Goal: Information Seeking & Learning: Find contact information

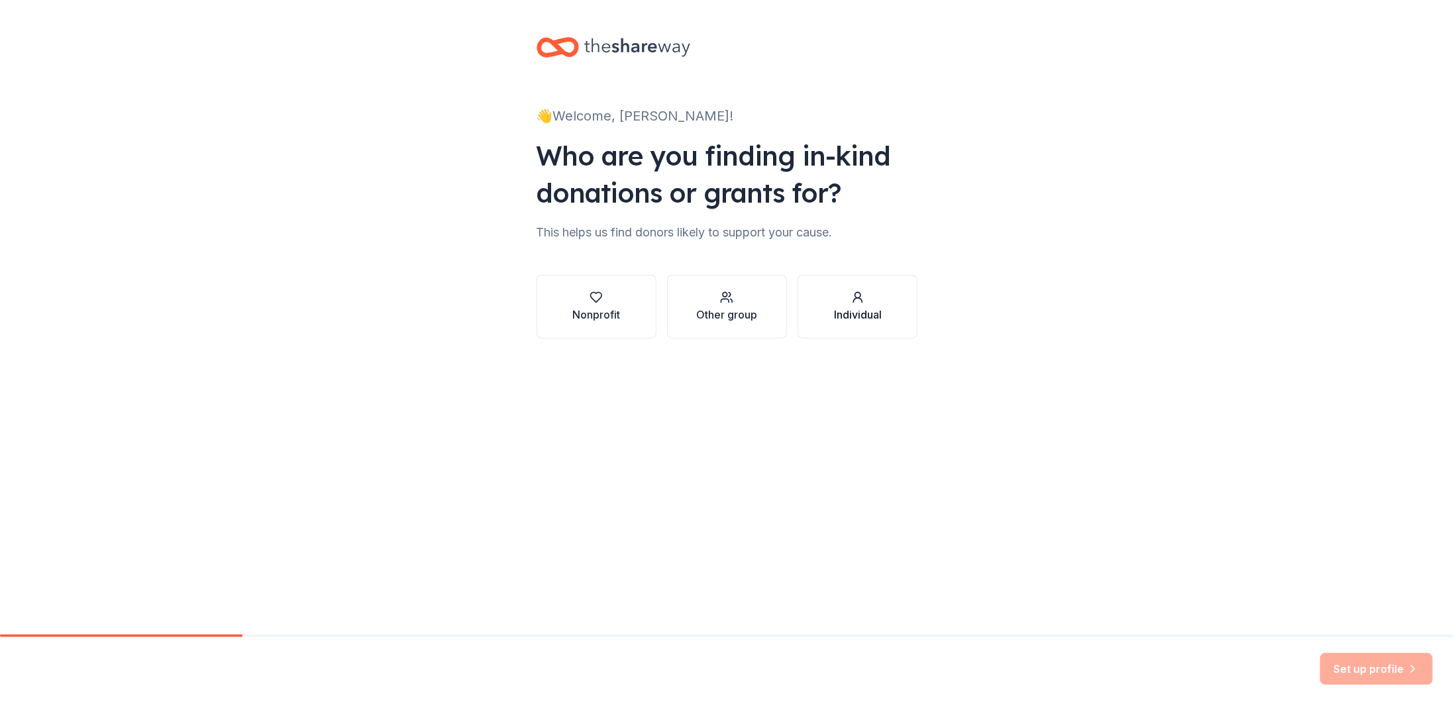
click at [853, 306] on div "Individual" at bounding box center [858, 307] width 48 height 32
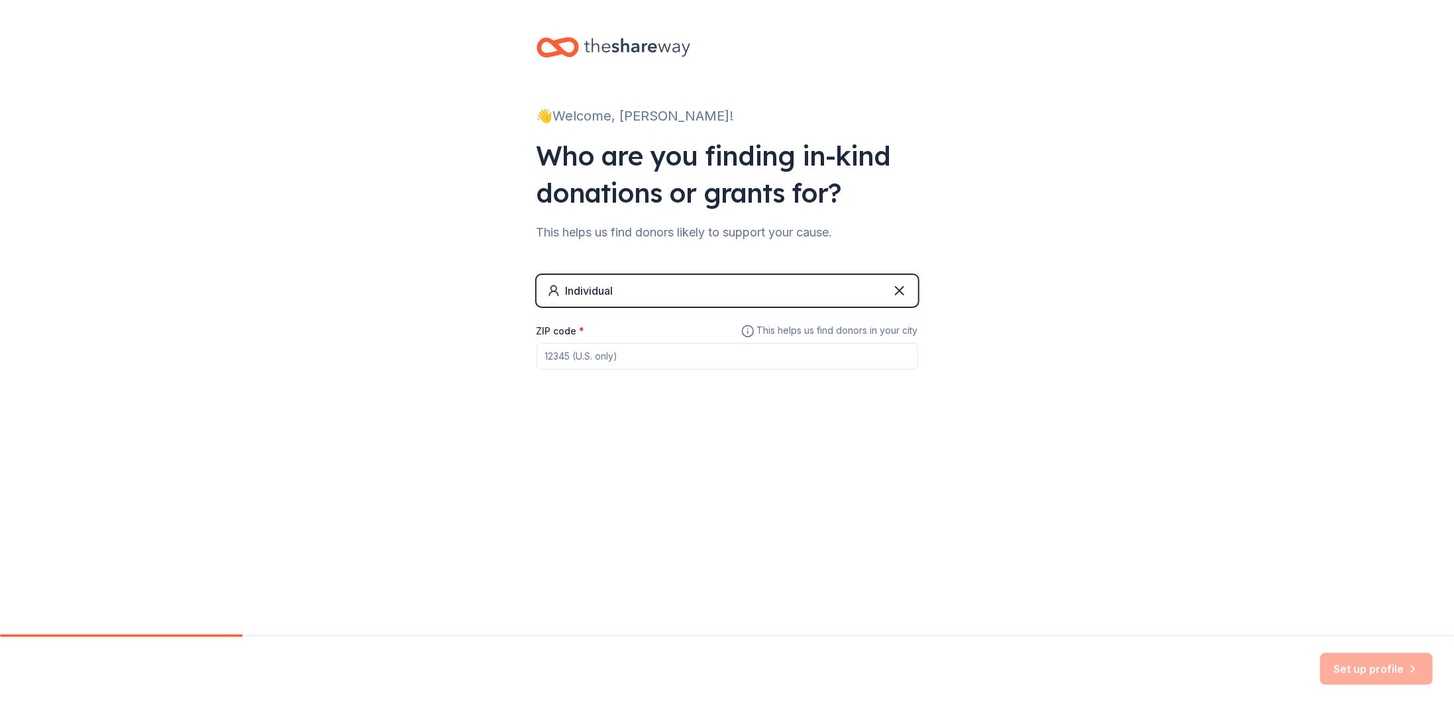
click at [679, 360] on input "ZIP code *" at bounding box center [728, 356] width 382 height 26
type input "67205"
click at [1378, 649] on div "Set up profile" at bounding box center [727, 671] width 1454 height 69
click at [1382, 669] on button "Set up profile" at bounding box center [1376, 669] width 113 height 32
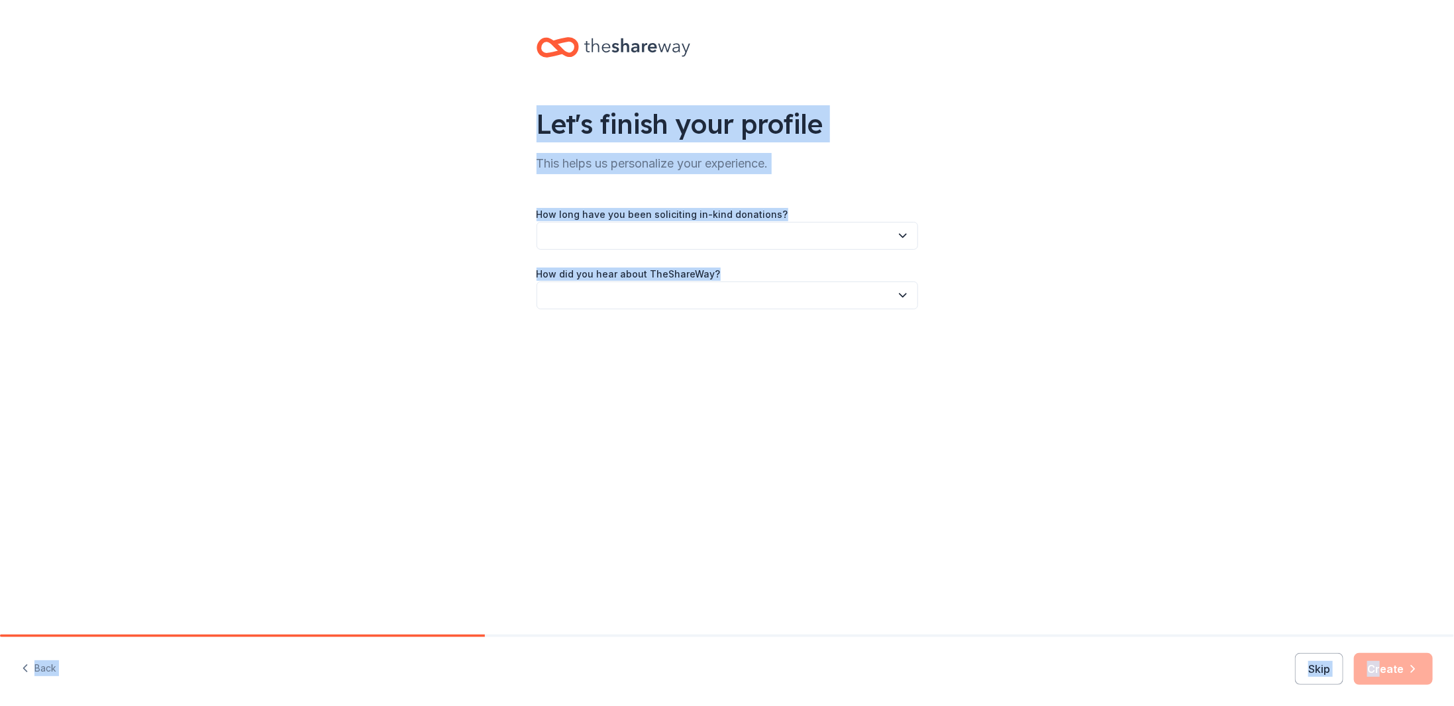
click at [709, 481] on div "Let's finish your profile This helps us personalize your experience. How long h…" at bounding box center [727, 317] width 1454 height 635
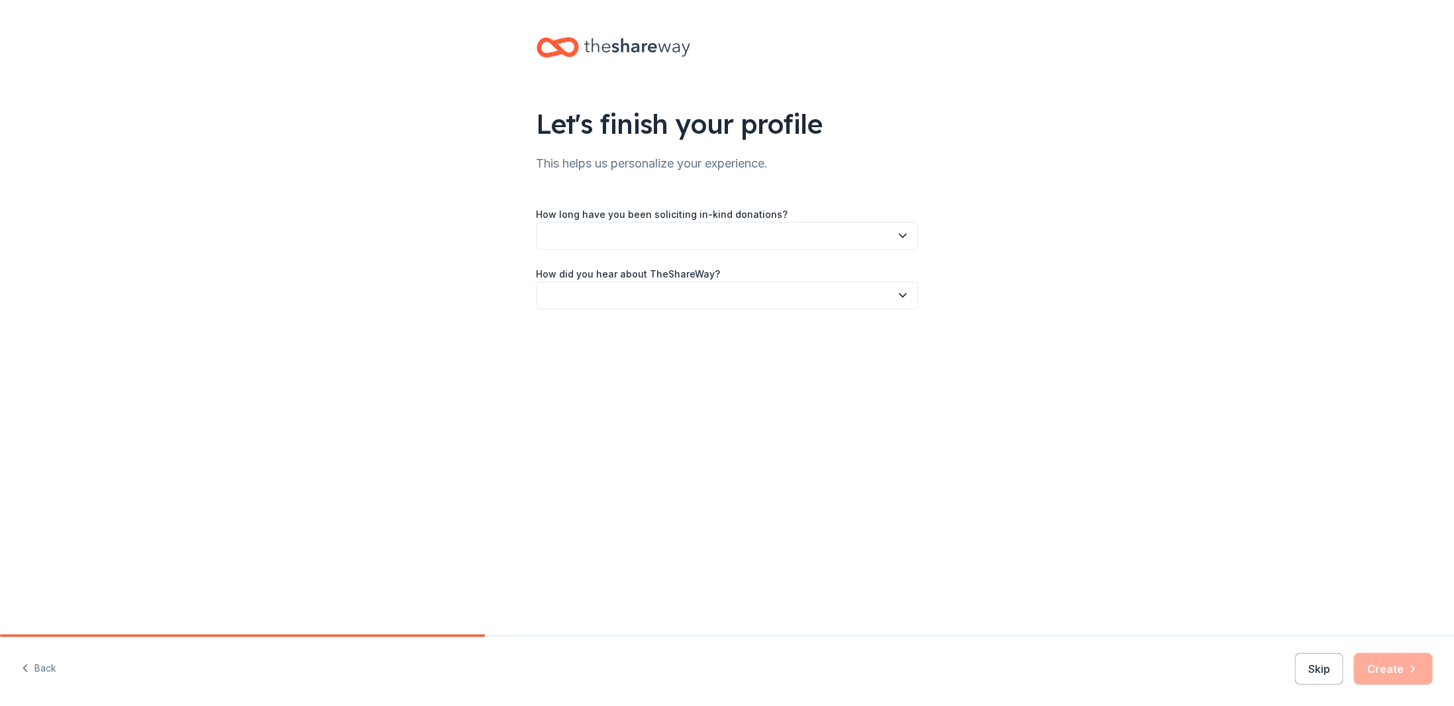
click at [1388, 674] on div "Skip Create" at bounding box center [1364, 669] width 138 height 32
click at [1300, 664] on button "Skip" at bounding box center [1319, 669] width 48 height 32
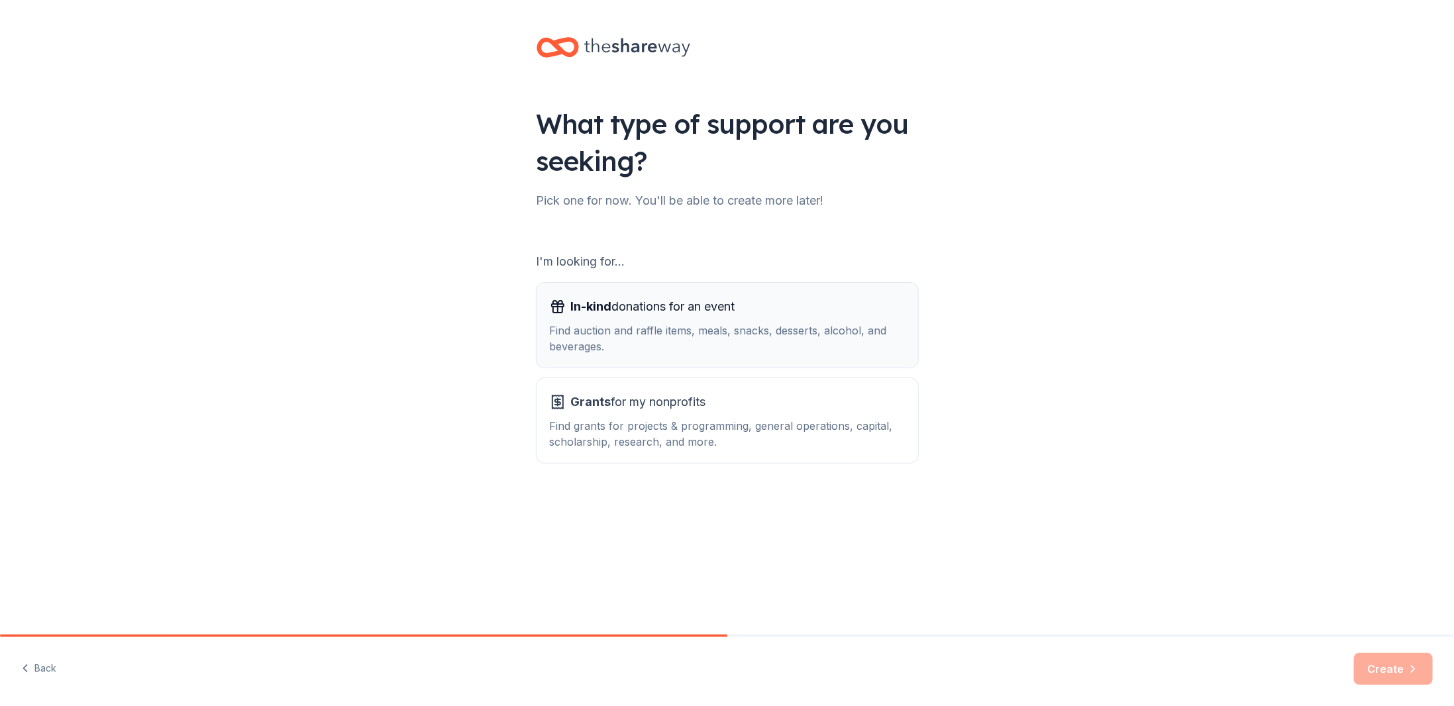
click at [703, 329] on div "Find auction and raffle items, meals, snacks, desserts, alcohol, and beverages." at bounding box center [727, 339] width 355 height 32
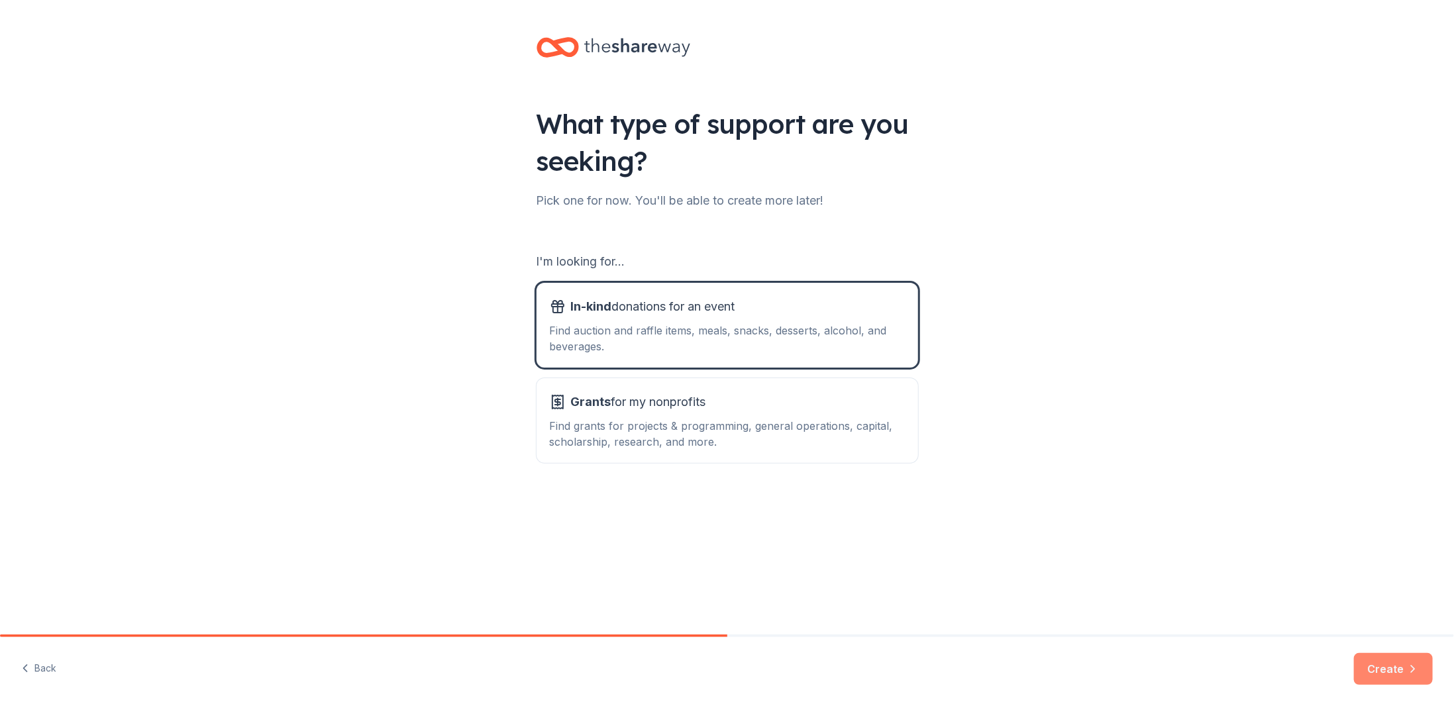
click at [1415, 672] on icon "button" at bounding box center [1412, 668] width 13 height 13
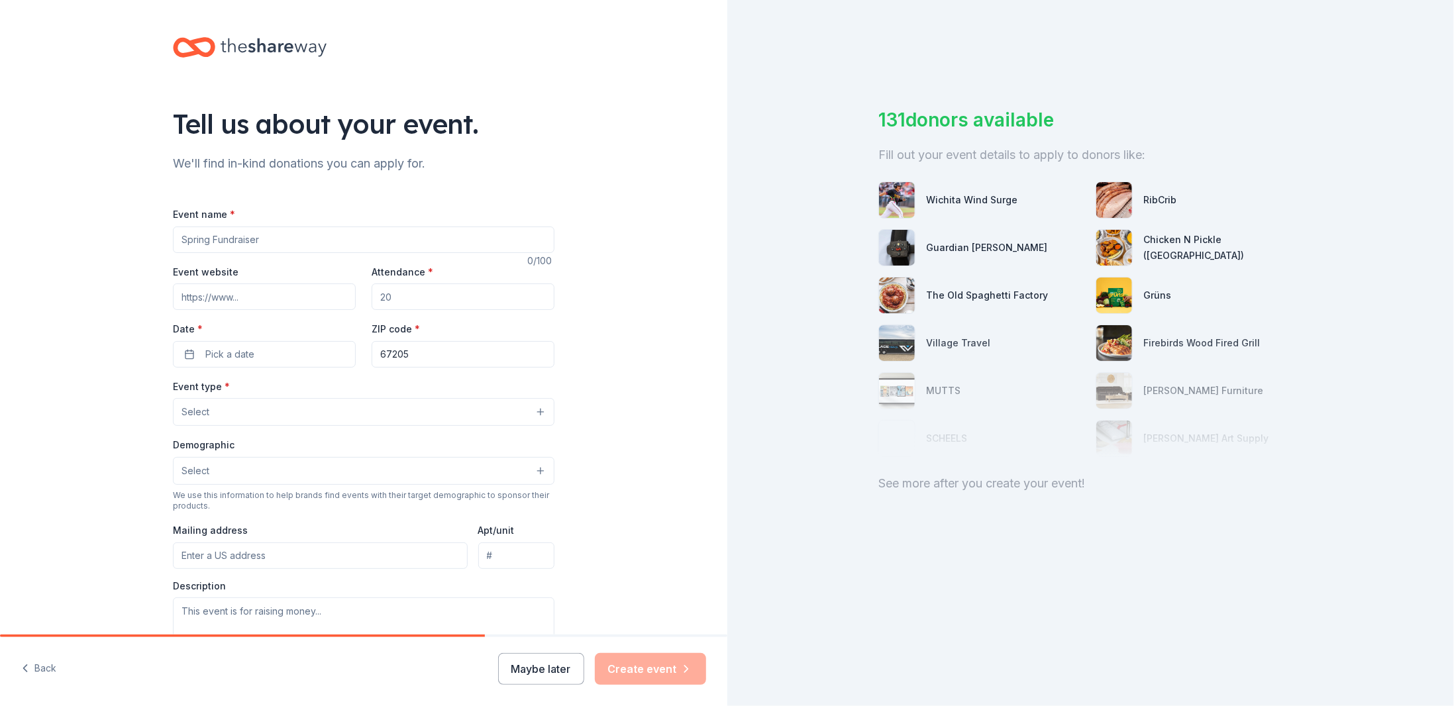
click at [543, 674] on button "Maybe later" at bounding box center [541, 669] width 86 height 32
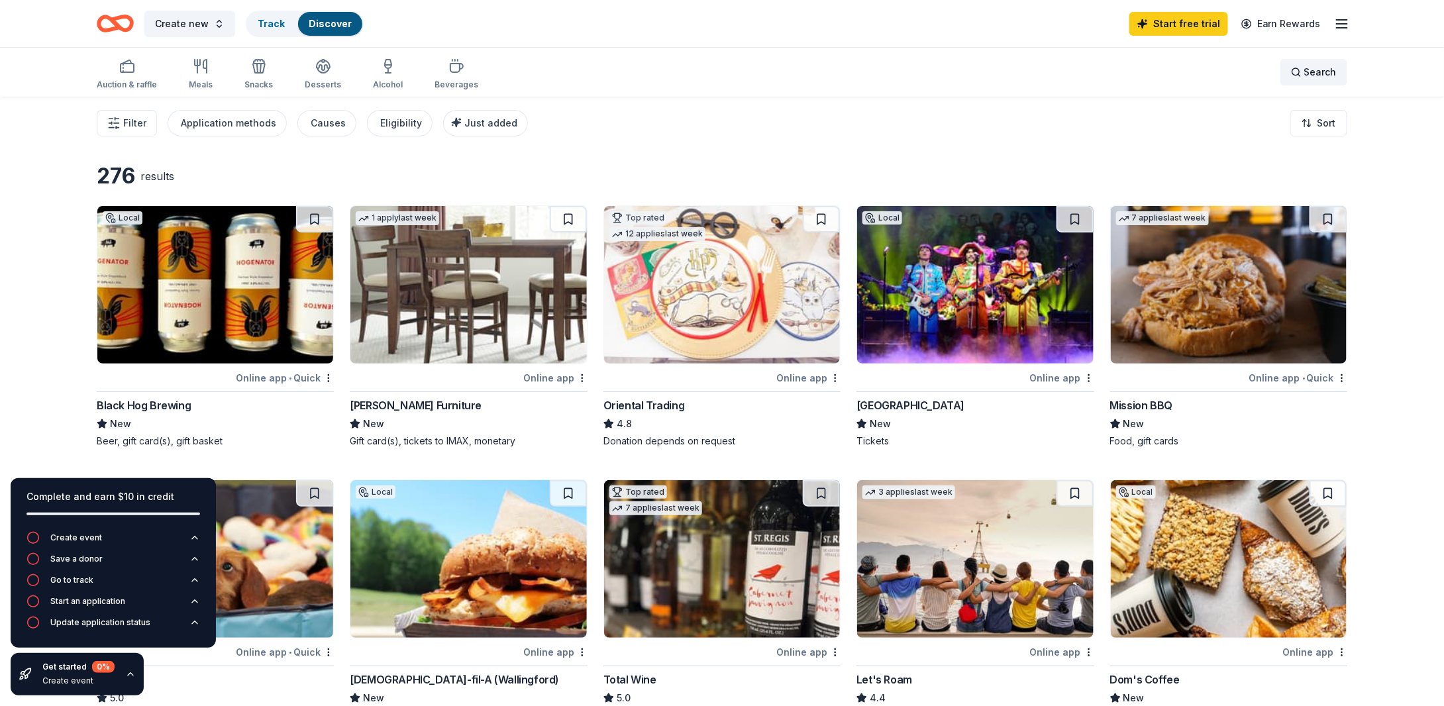
click at [1302, 66] on div "Search" at bounding box center [1314, 72] width 46 height 16
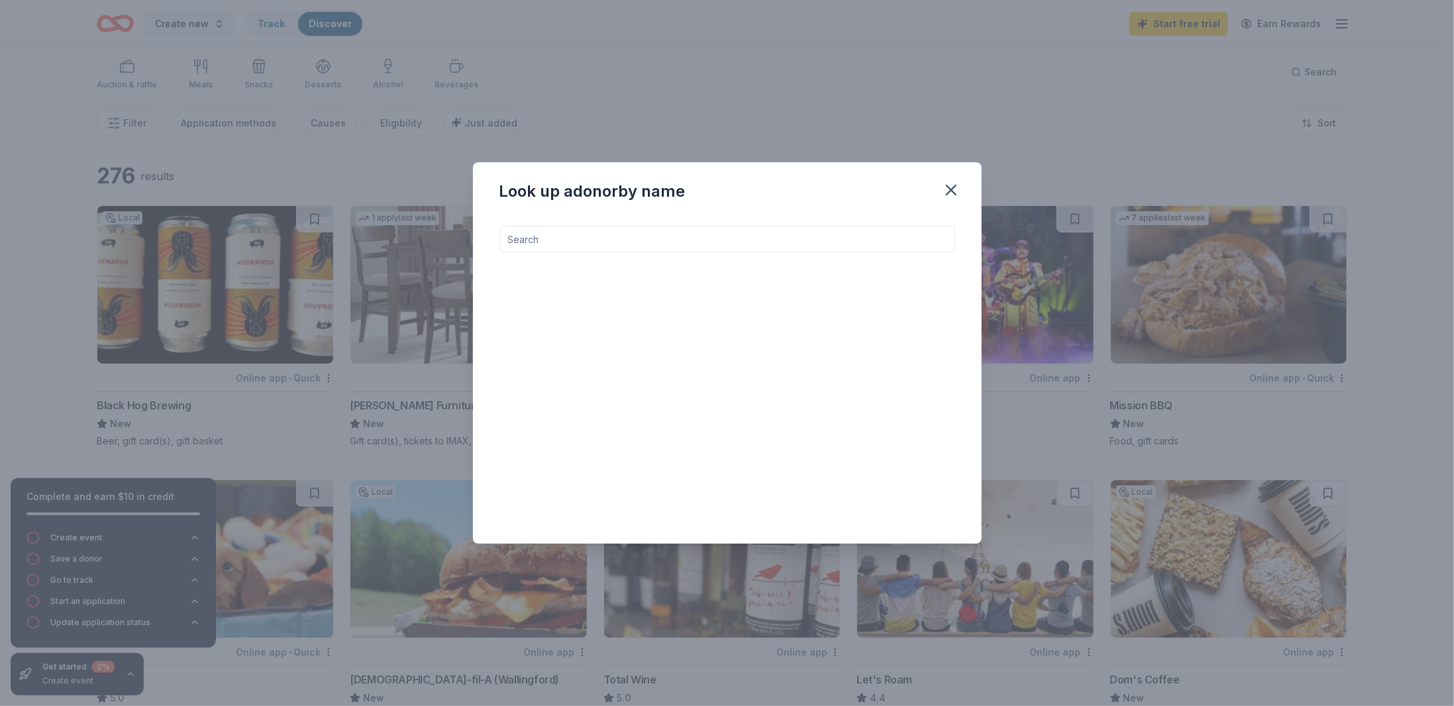
click at [694, 242] on input at bounding box center [728, 239] width 456 height 26
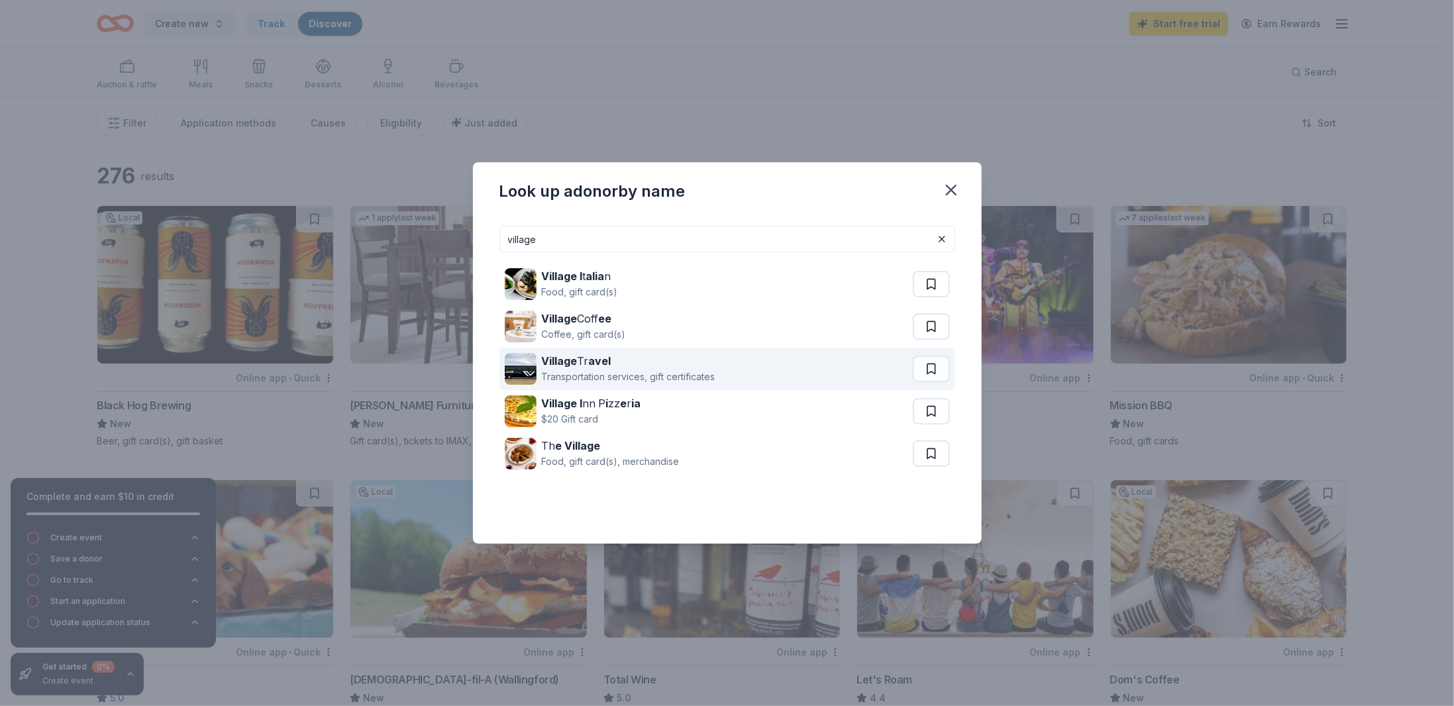
type input "village"
click at [651, 379] on div "Transportation services, gift certificates" at bounding box center [629, 377] width 174 height 16
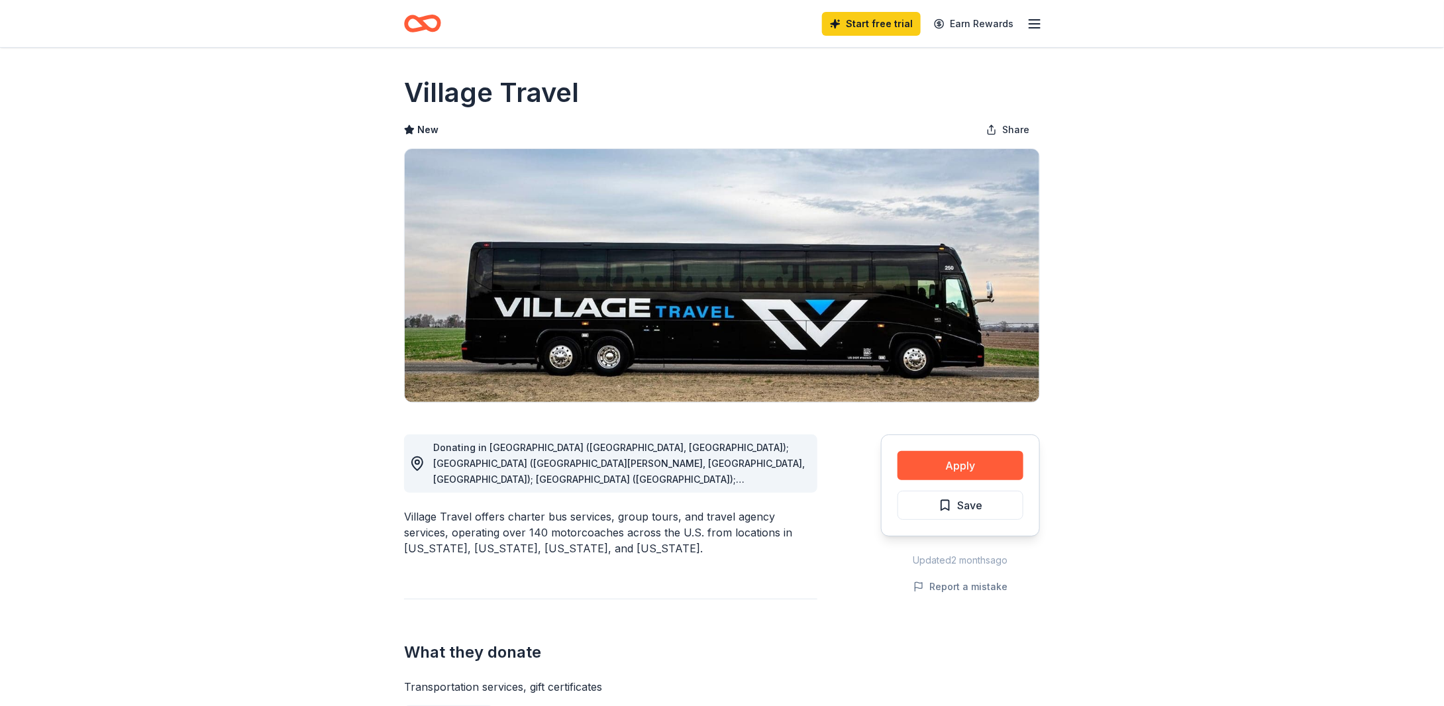
drag, startPoint x: 1225, startPoint y: 251, endPoint x: 1229, endPoint y: 239, distance: 12.6
drag, startPoint x: 1229, startPoint y: 239, endPoint x: 1224, endPoint y: 205, distance: 34.8
drag, startPoint x: 1224, startPoint y: 205, endPoint x: 1195, endPoint y: 242, distance: 47.7
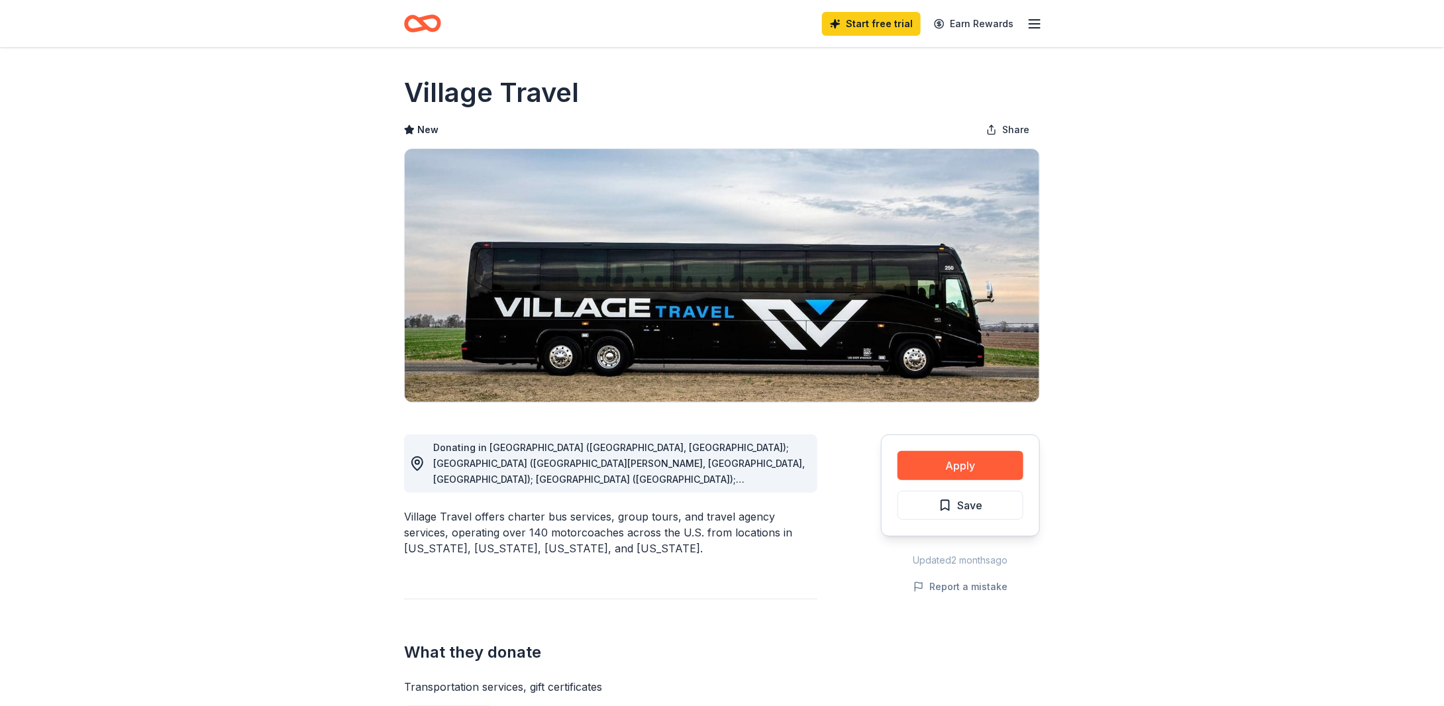
drag, startPoint x: 1279, startPoint y: 236, endPoint x: 1132, endPoint y: 237, distance: 146.4
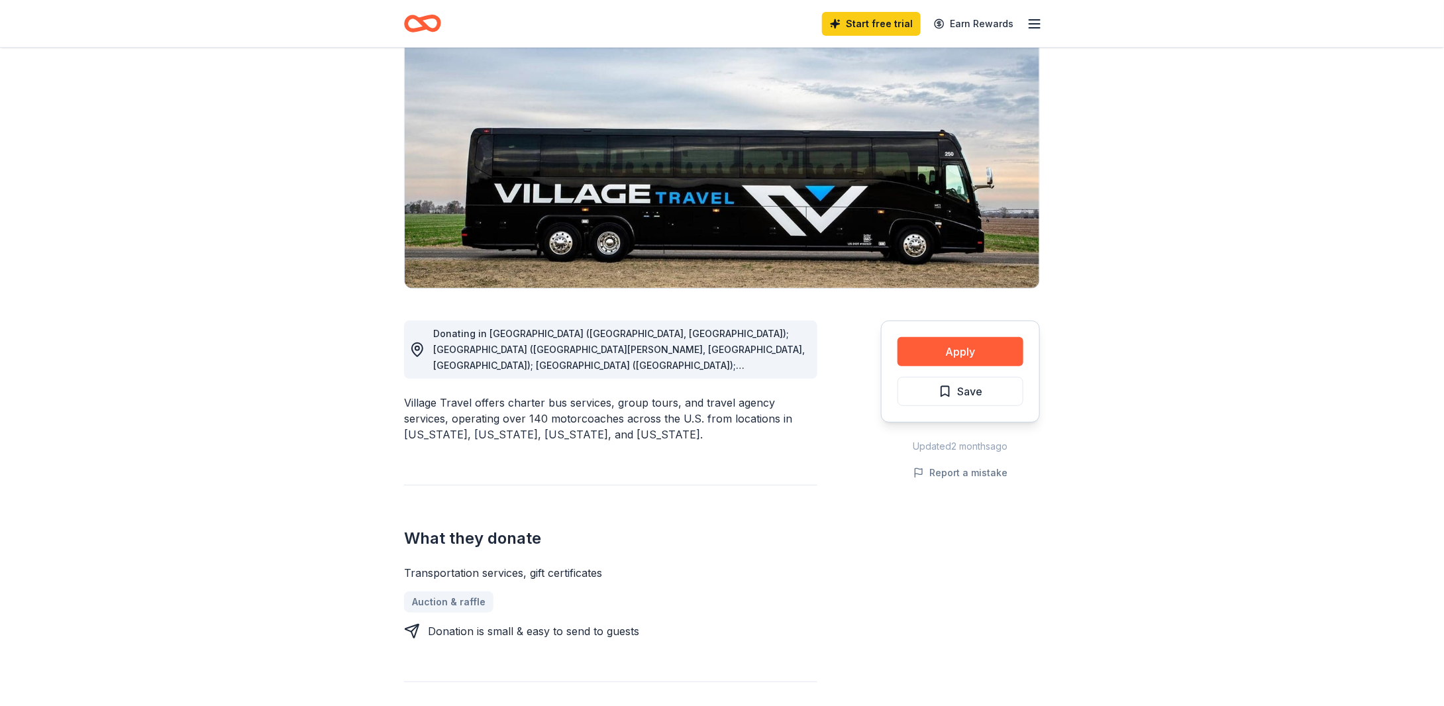
scroll to position [132, 0]
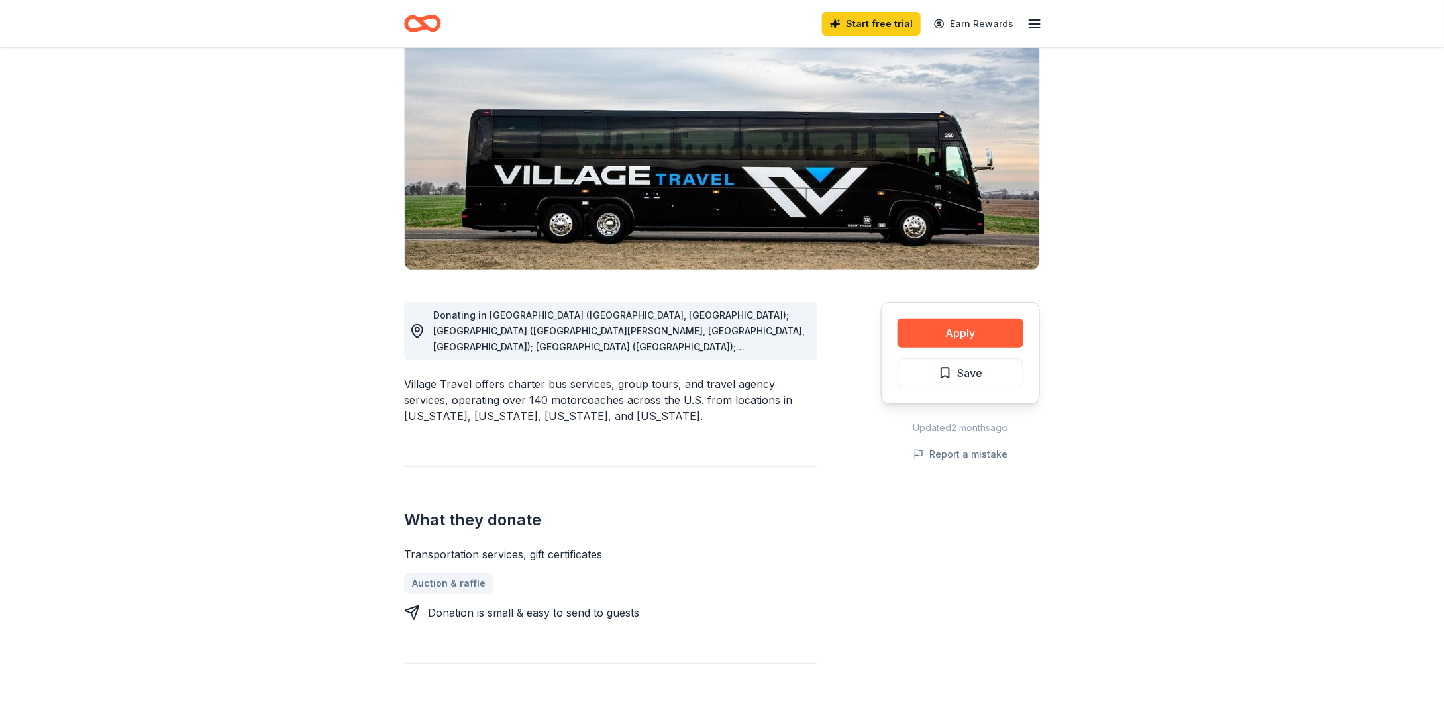
drag, startPoint x: 1163, startPoint y: 452, endPoint x: 1117, endPoint y: 513, distance: 76.2
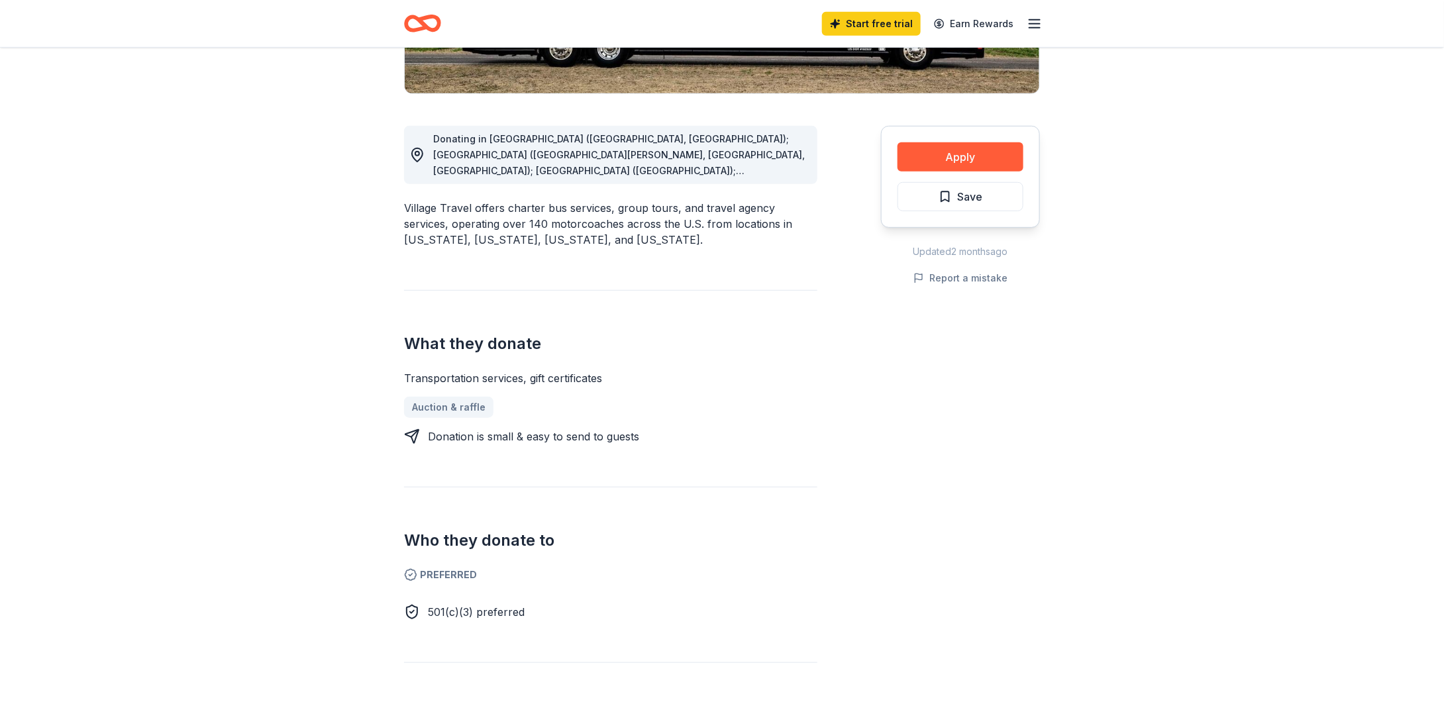
scroll to position [331, 0]
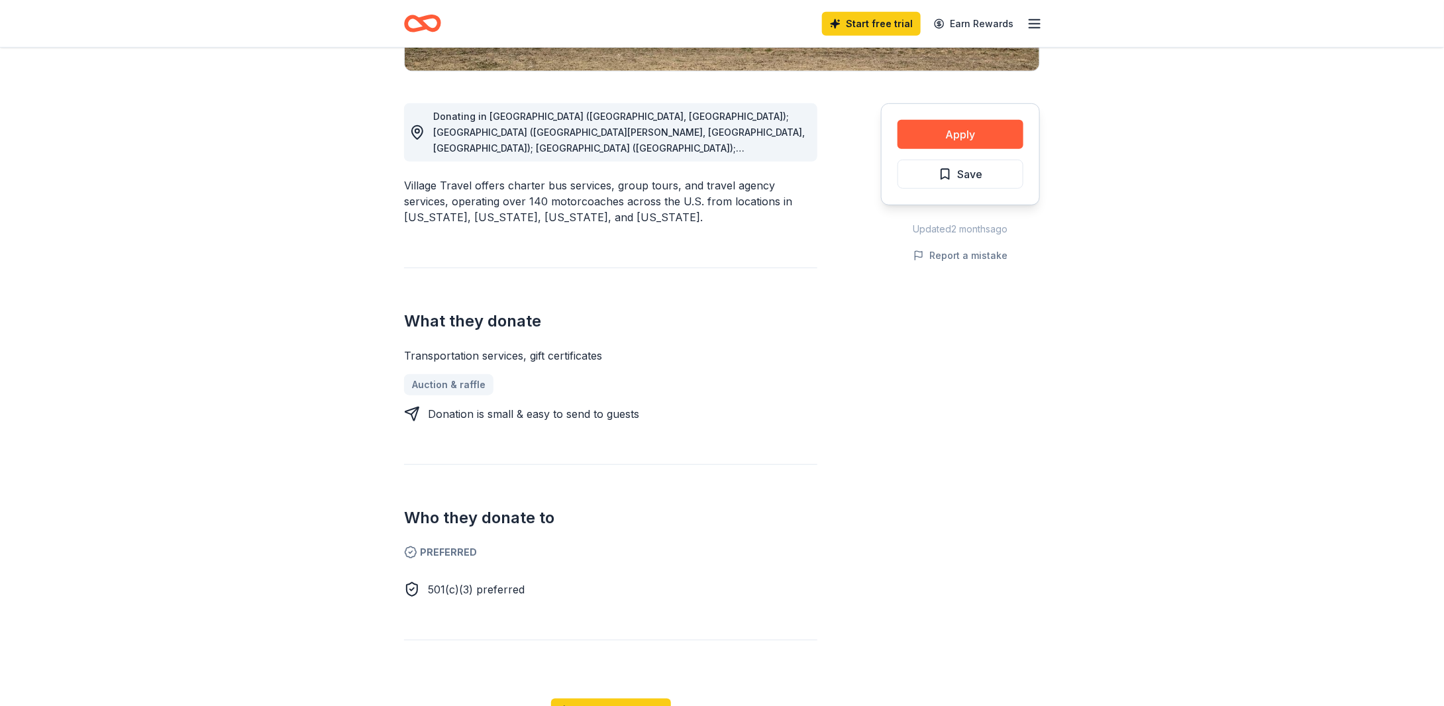
click at [1114, 456] on div "Share Village Travel New Share Donating in KS (Salina, Wichita); AR (Fort Smith…" at bounding box center [722, 549] width 1444 height 1666
drag, startPoint x: 1113, startPoint y: 456, endPoint x: 958, endPoint y: 468, distance: 155.5
click at [958, 468] on div "Apply Save Updated 2 months ago Report a mistake" at bounding box center [960, 408] width 159 height 672
drag, startPoint x: 958, startPoint y: 468, endPoint x: 731, endPoint y: 489, distance: 227.5
click at [731, 489] on div "Who they donate to Preferred 501(c)(3) preferred" at bounding box center [610, 530] width 413 height 133
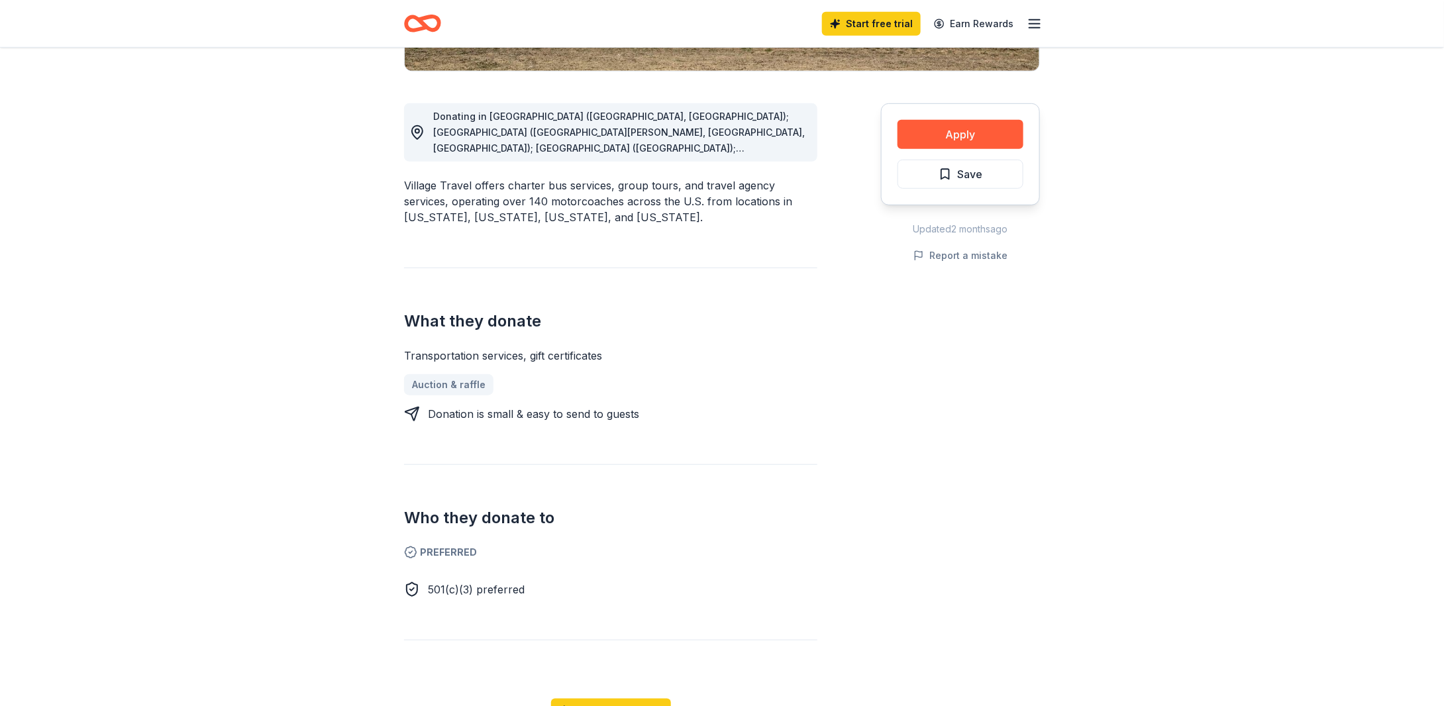
scroll to position [464, 0]
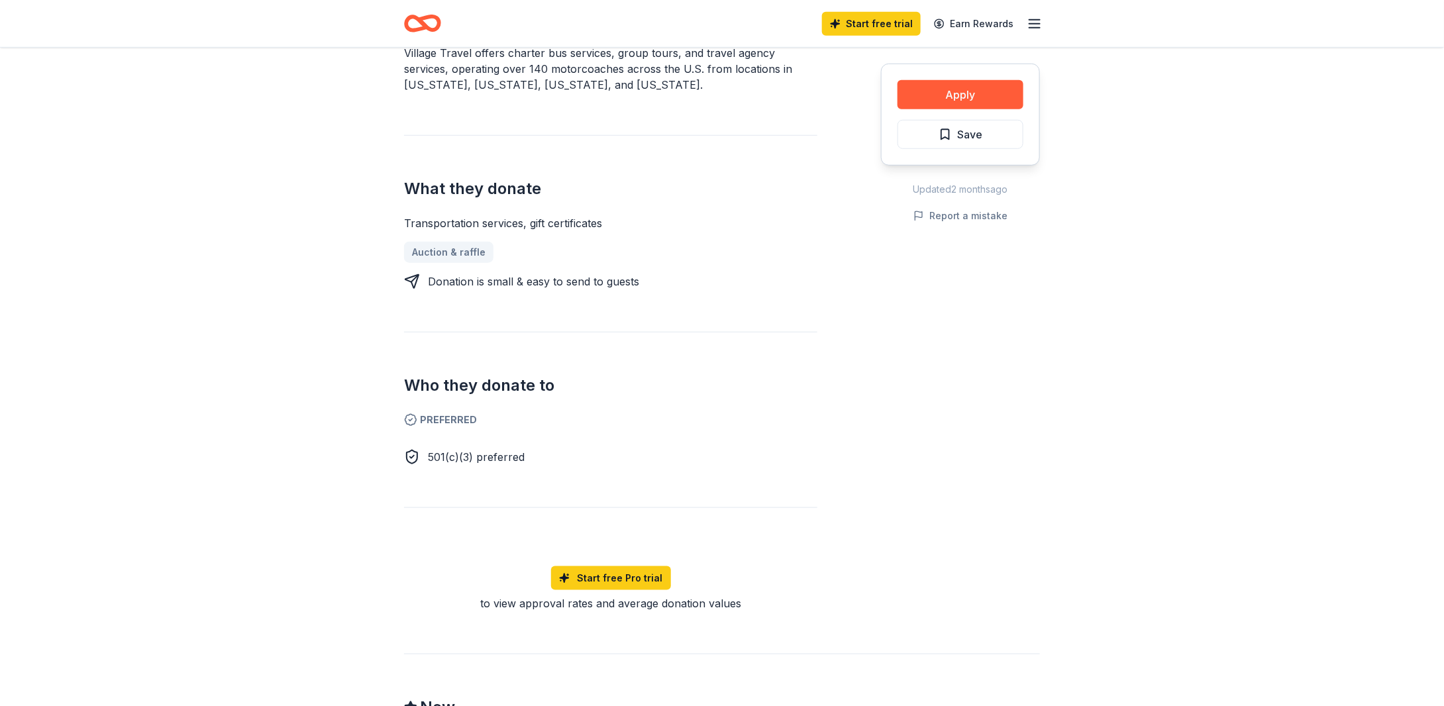
drag, startPoint x: 822, startPoint y: 401, endPoint x: 682, endPoint y: 363, distance: 144.8
click at [679, 364] on div "Who they donate to Preferred 501(c)(3) preferred" at bounding box center [610, 398] width 413 height 133
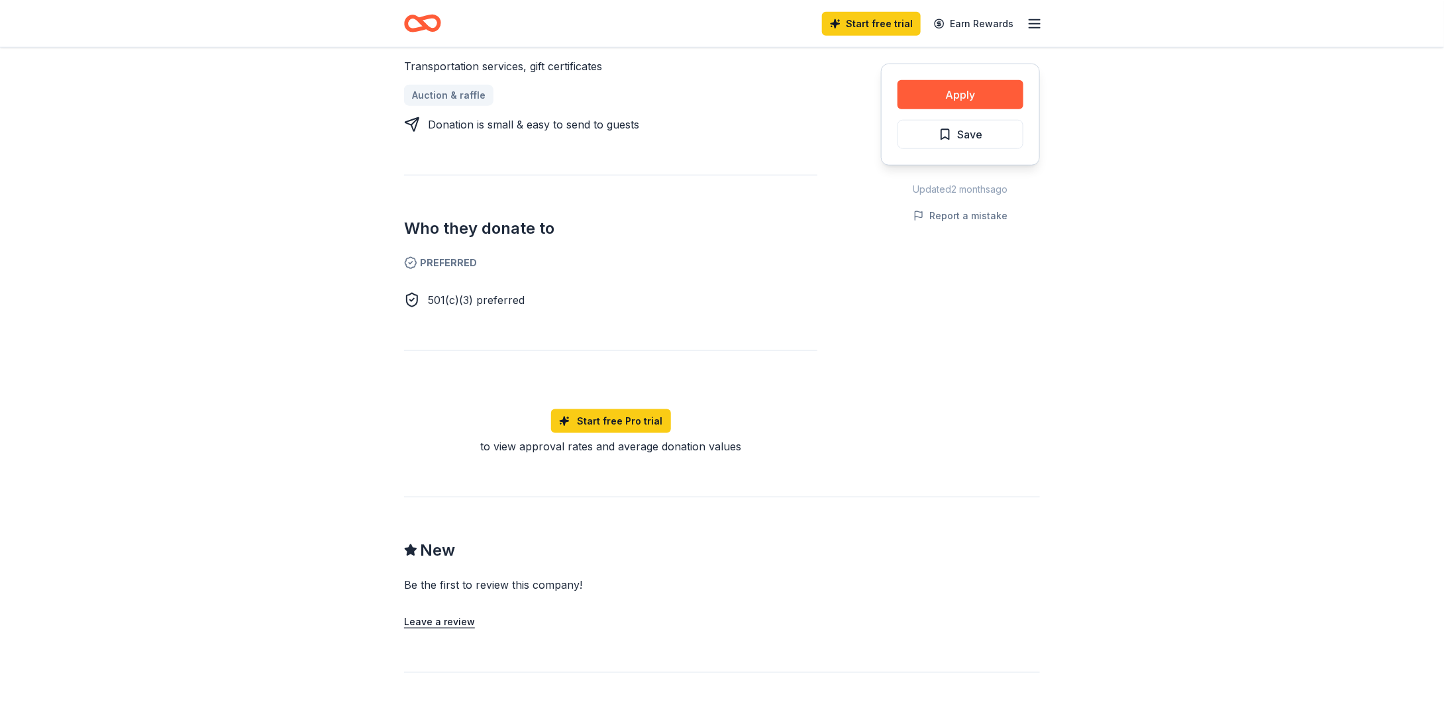
scroll to position [662, 0]
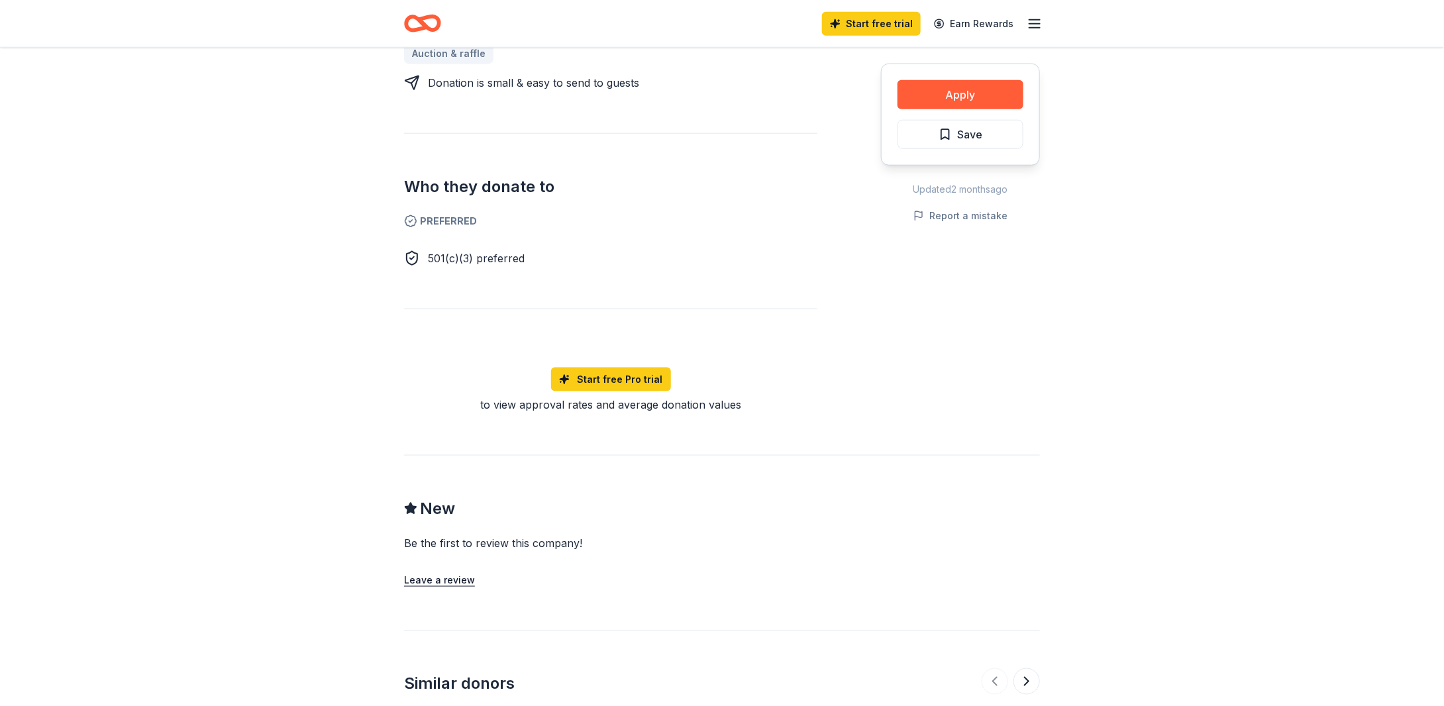
click at [938, 350] on div "Apply Save Updated 2 months ago Report a mistake" at bounding box center [960, 76] width 159 height 672
drag, startPoint x: 938, startPoint y: 350, endPoint x: 798, endPoint y: 287, distance: 154.2
click at [798, 287] on div "Donating in KS (Salina, Wichita); AR (Fort Smith, Little Rock, Springdale); MO …" at bounding box center [610, 76] width 413 height 672
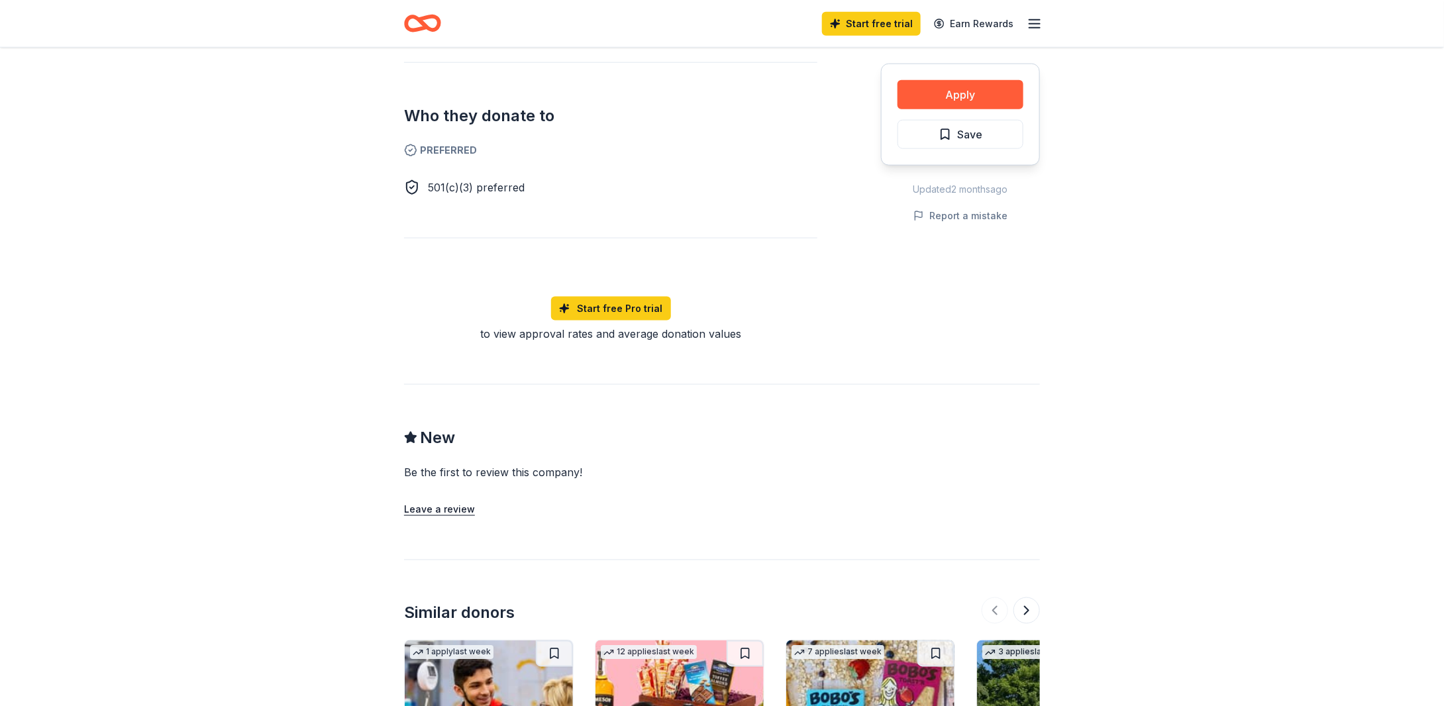
scroll to position [795, 0]
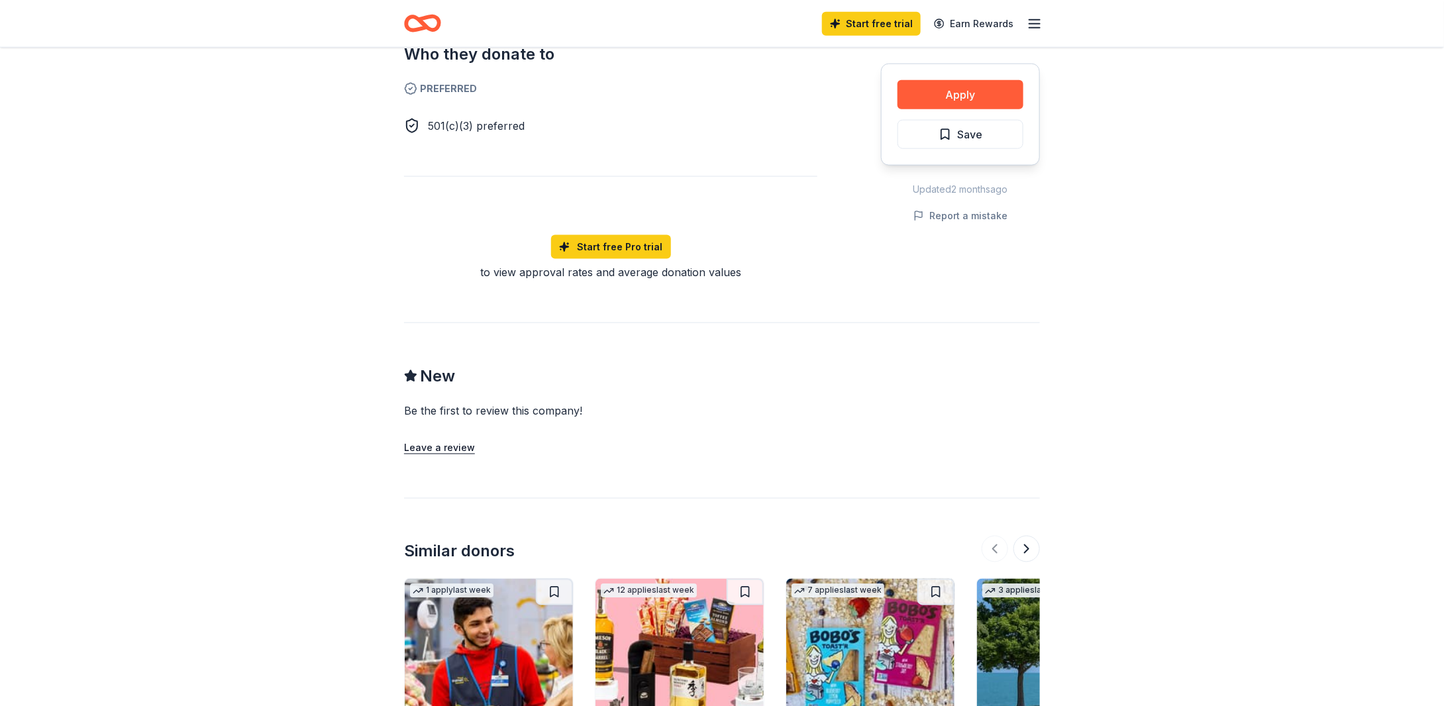
click at [917, 384] on div "New Be the first to review this company! Leave a review" at bounding box center [722, 389] width 636 height 133
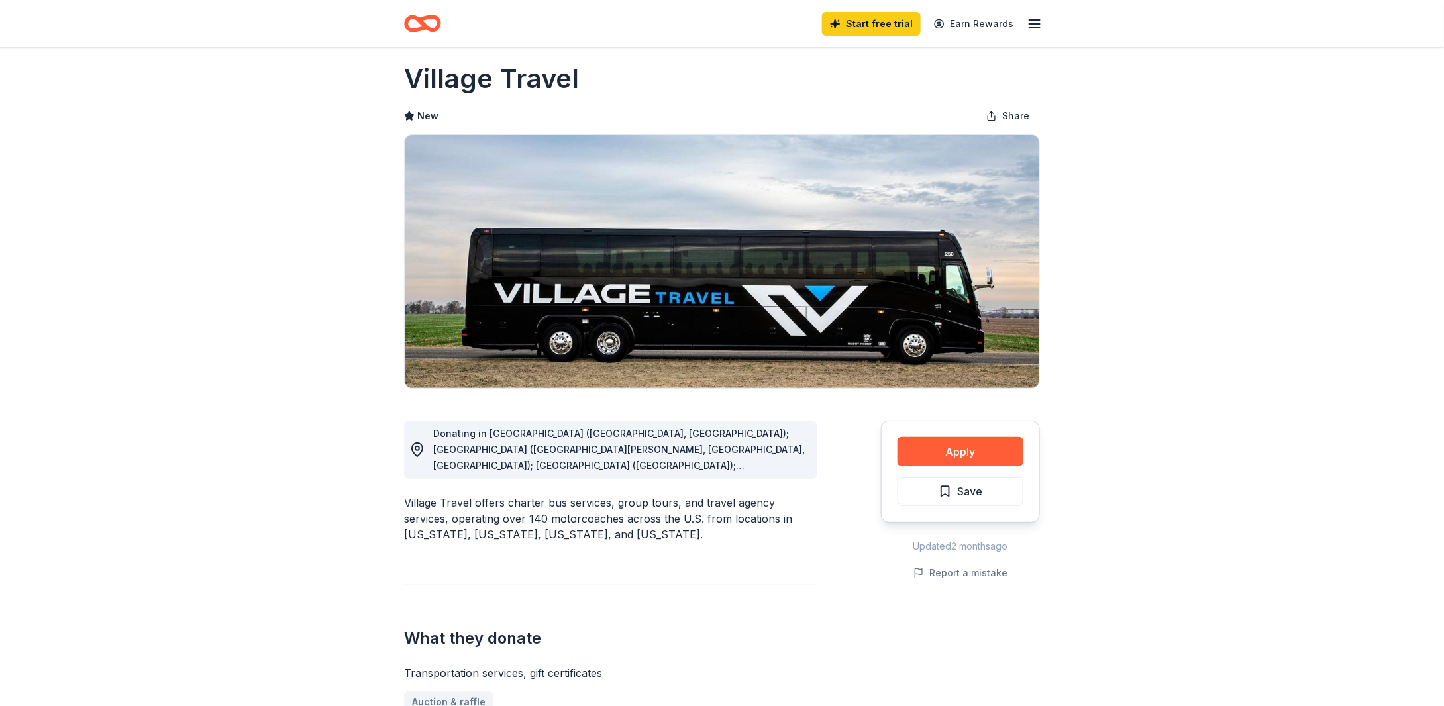
scroll to position [0, 0]
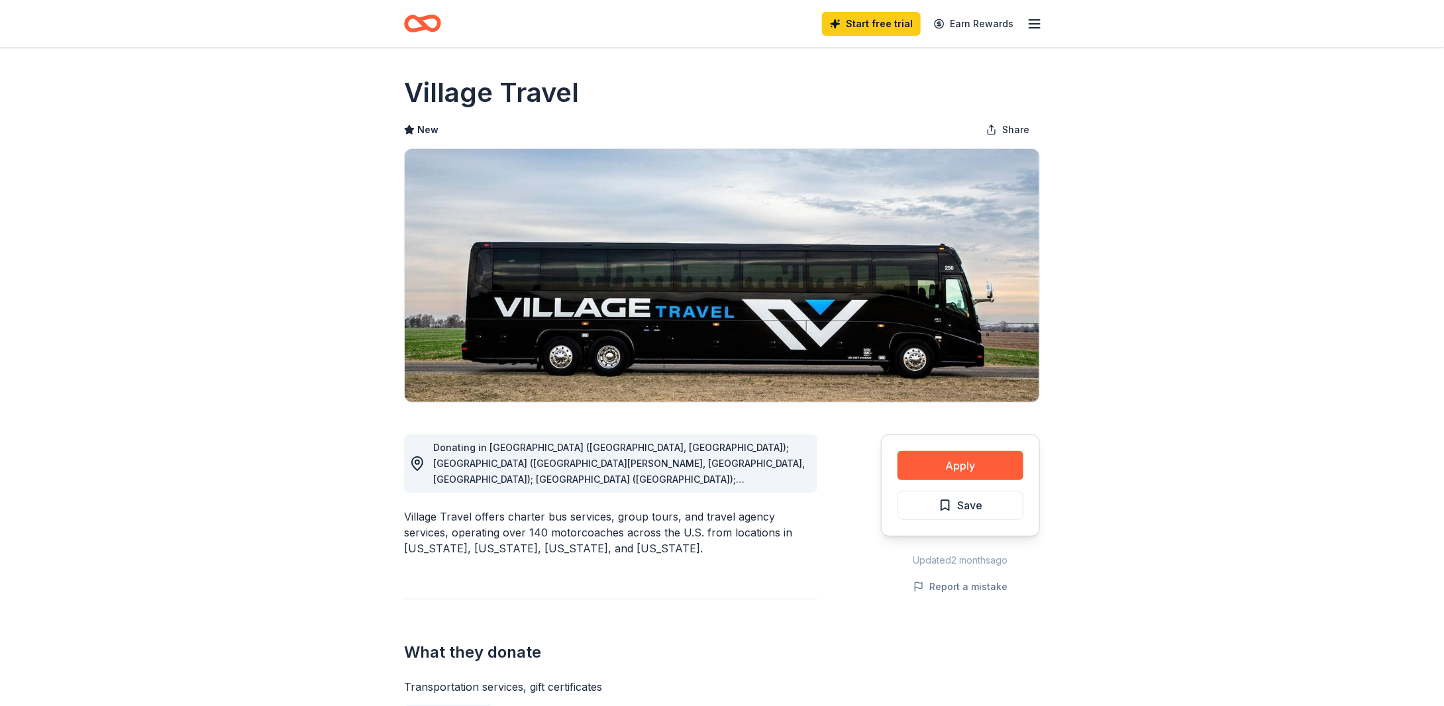
click at [1031, 25] on icon "button" at bounding box center [1035, 24] width 16 height 16
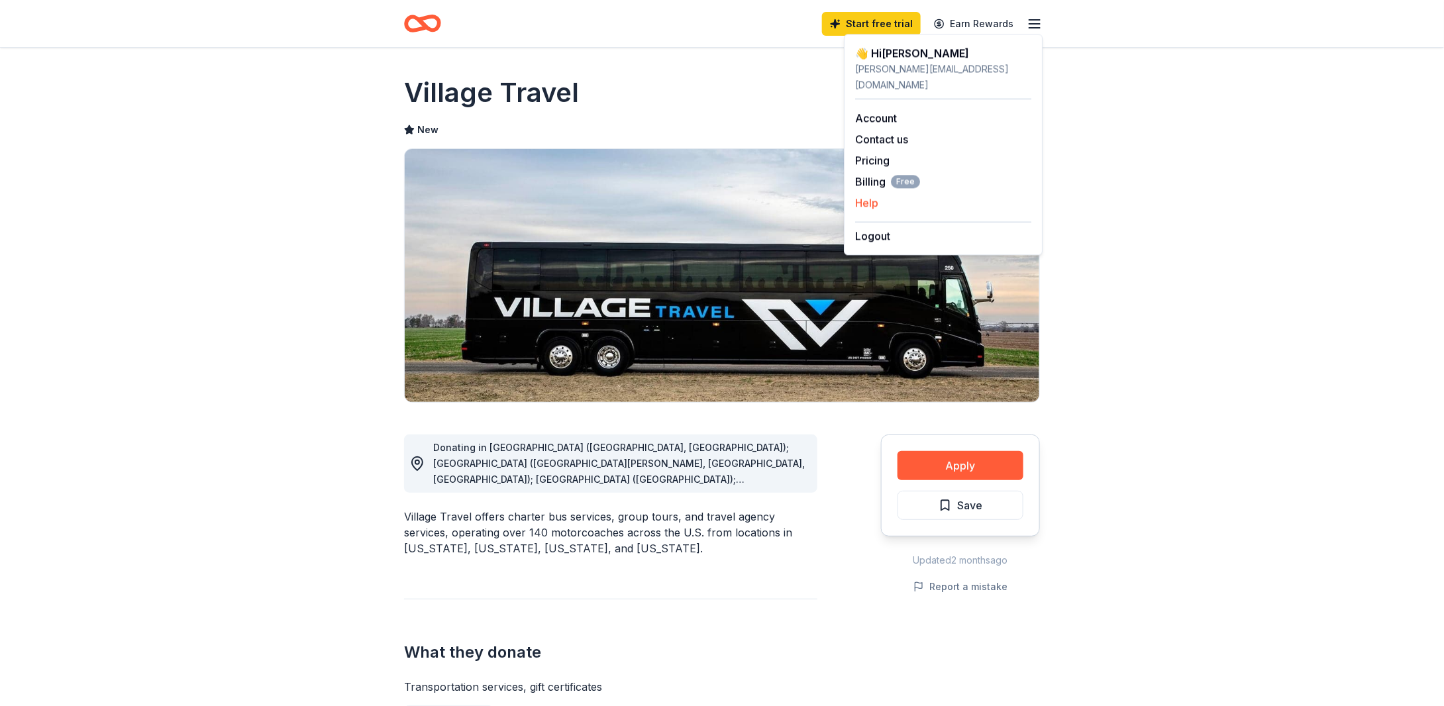
click at [865, 195] on button "Help" at bounding box center [866, 203] width 23 height 16
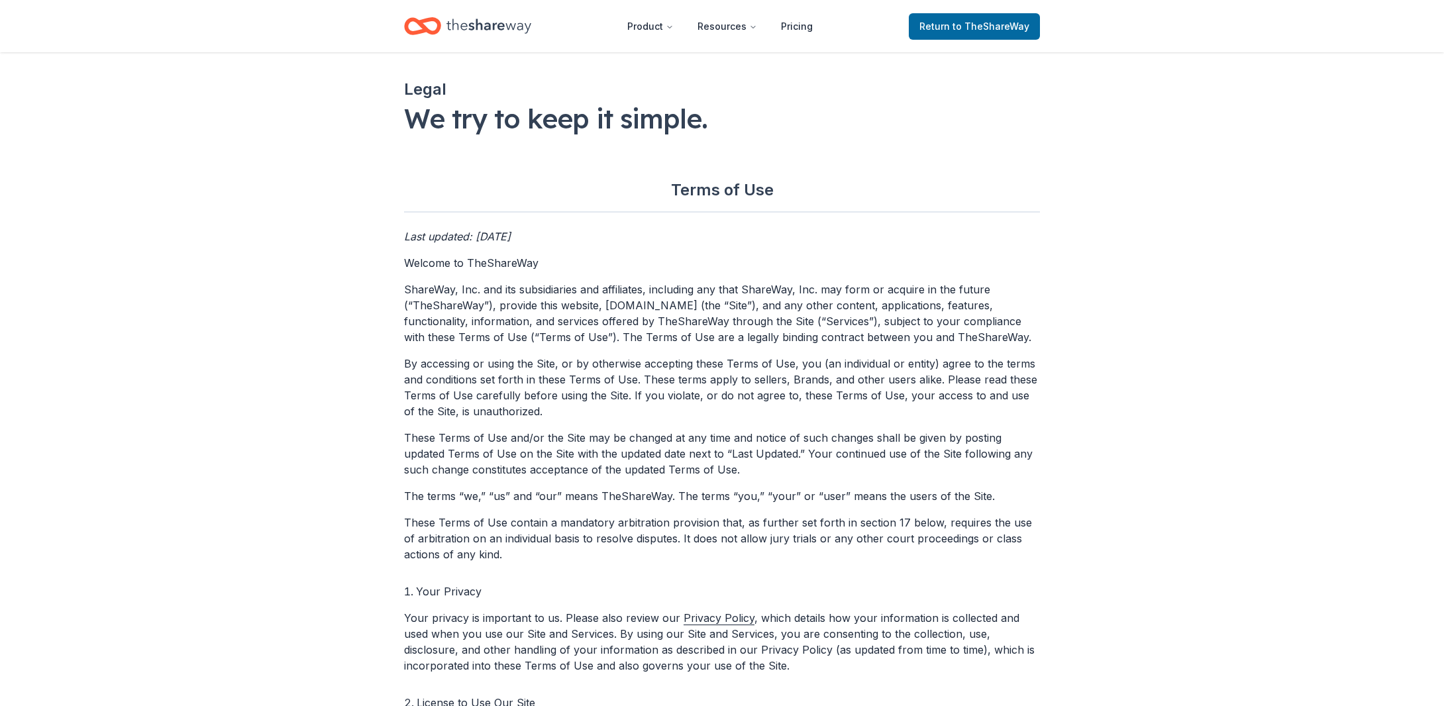
scroll to position [1504, 0]
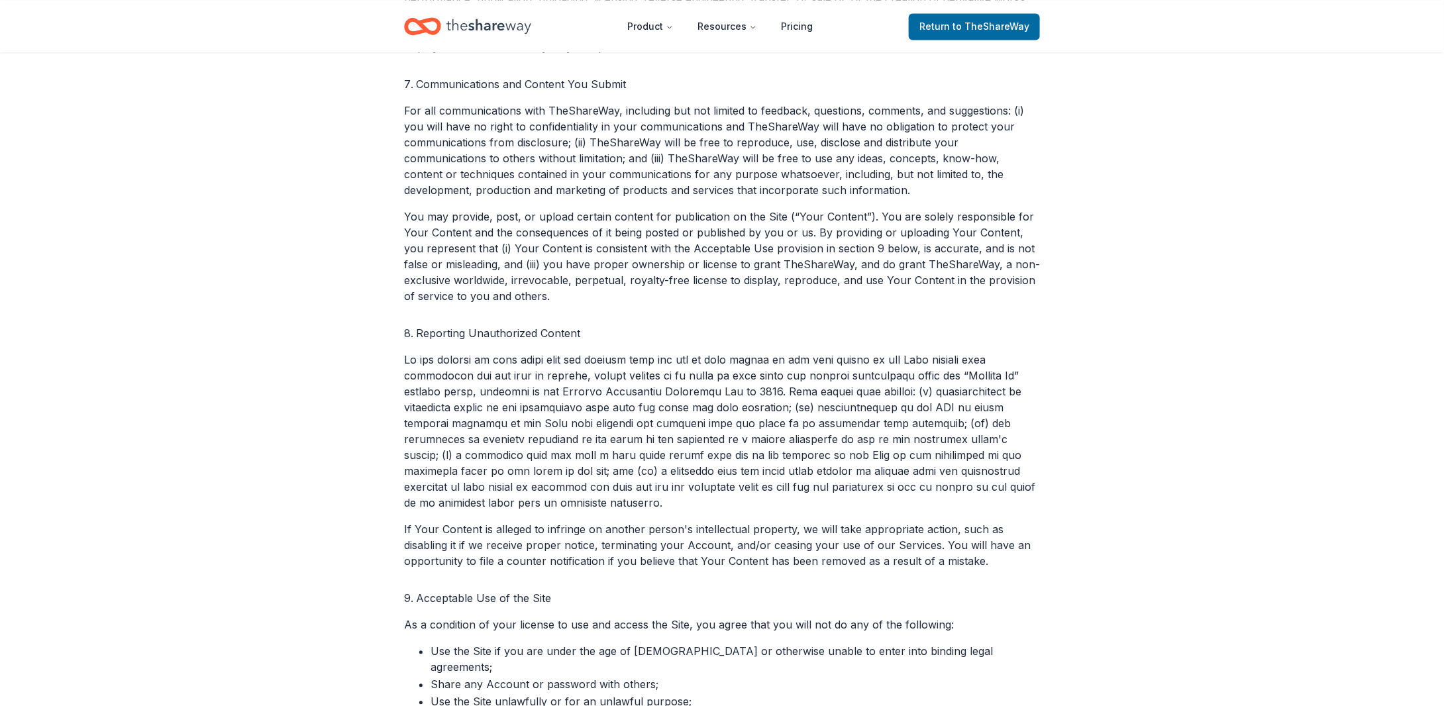
click at [731, 464] on p at bounding box center [722, 431] width 636 height 159
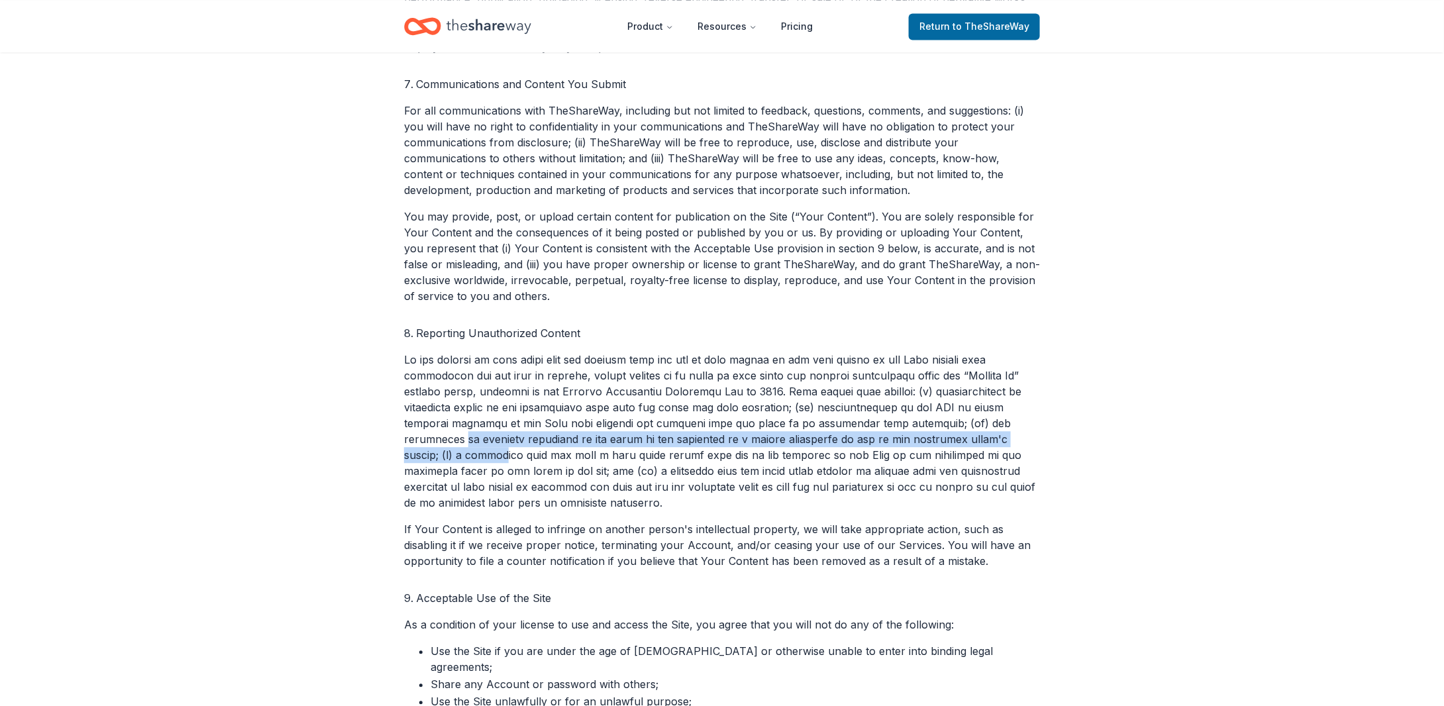
click at [830, 431] on p at bounding box center [722, 431] width 636 height 159
click at [812, 442] on p at bounding box center [722, 431] width 636 height 159
click at [812, 443] on p at bounding box center [722, 431] width 636 height 159
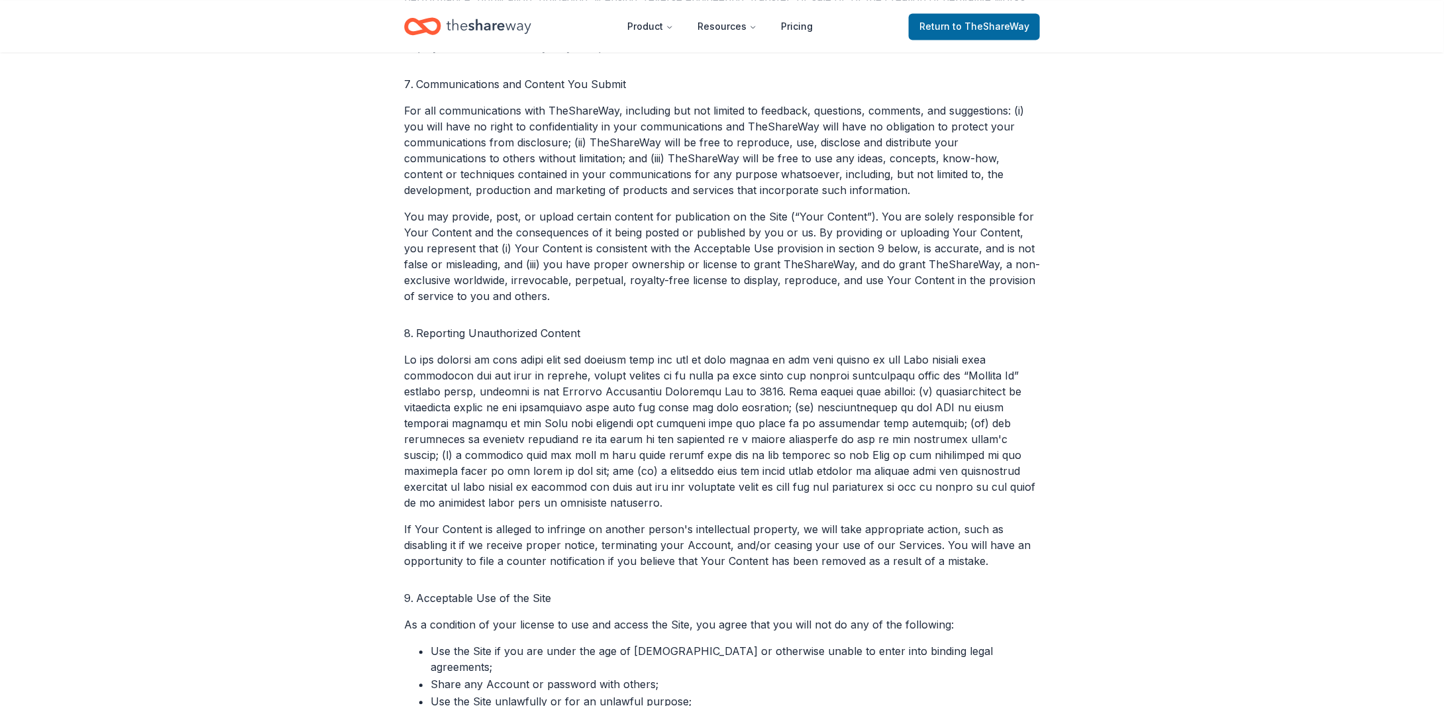
click at [812, 443] on p at bounding box center [722, 431] width 636 height 159
click at [973, 437] on p at bounding box center [722, 431] width 636 height 159
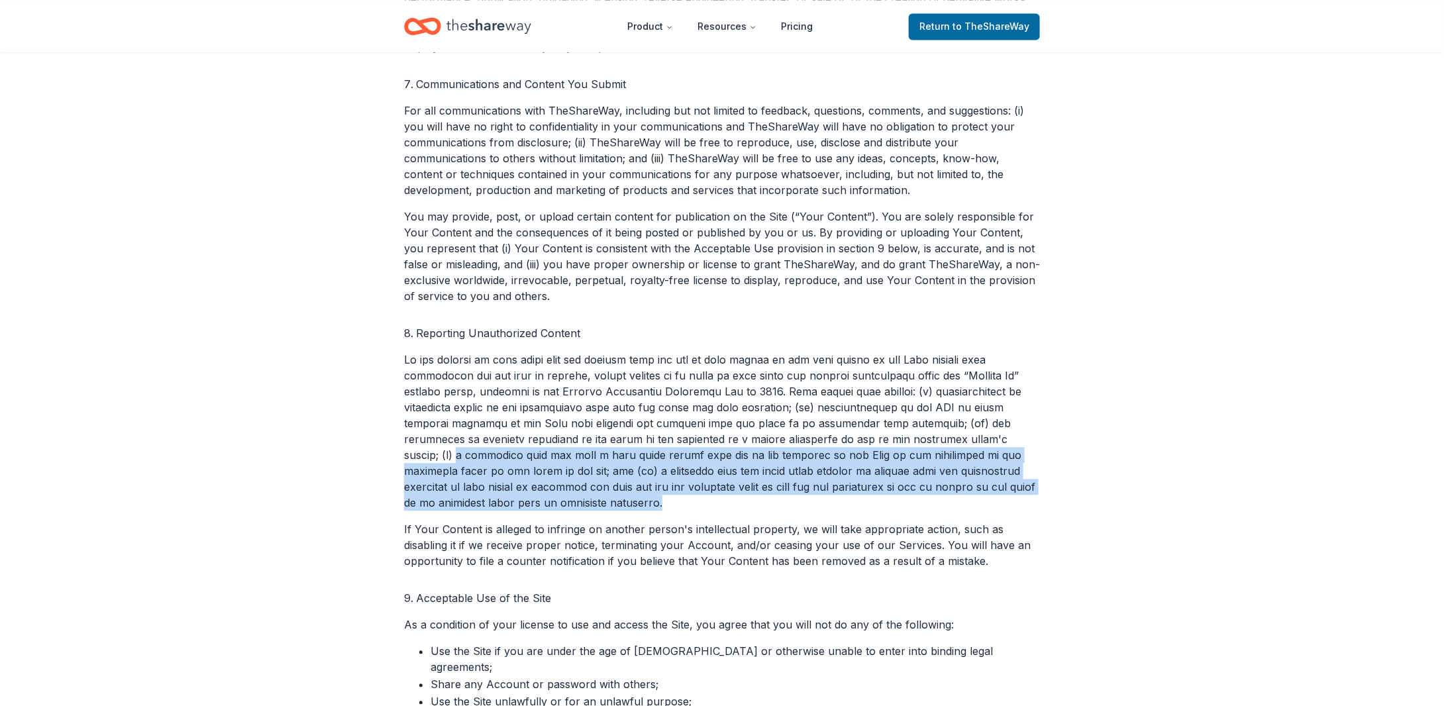
drag, startPoint x: 784, startPoint y: 441, endPoint x: 996, endPoint y: 488, distance: 217.1
click at [996, 488] on p at bounding box center [722, 431] width 636 height 159
copy p "a statement that you have a good faith belief that use of the material on the S…"
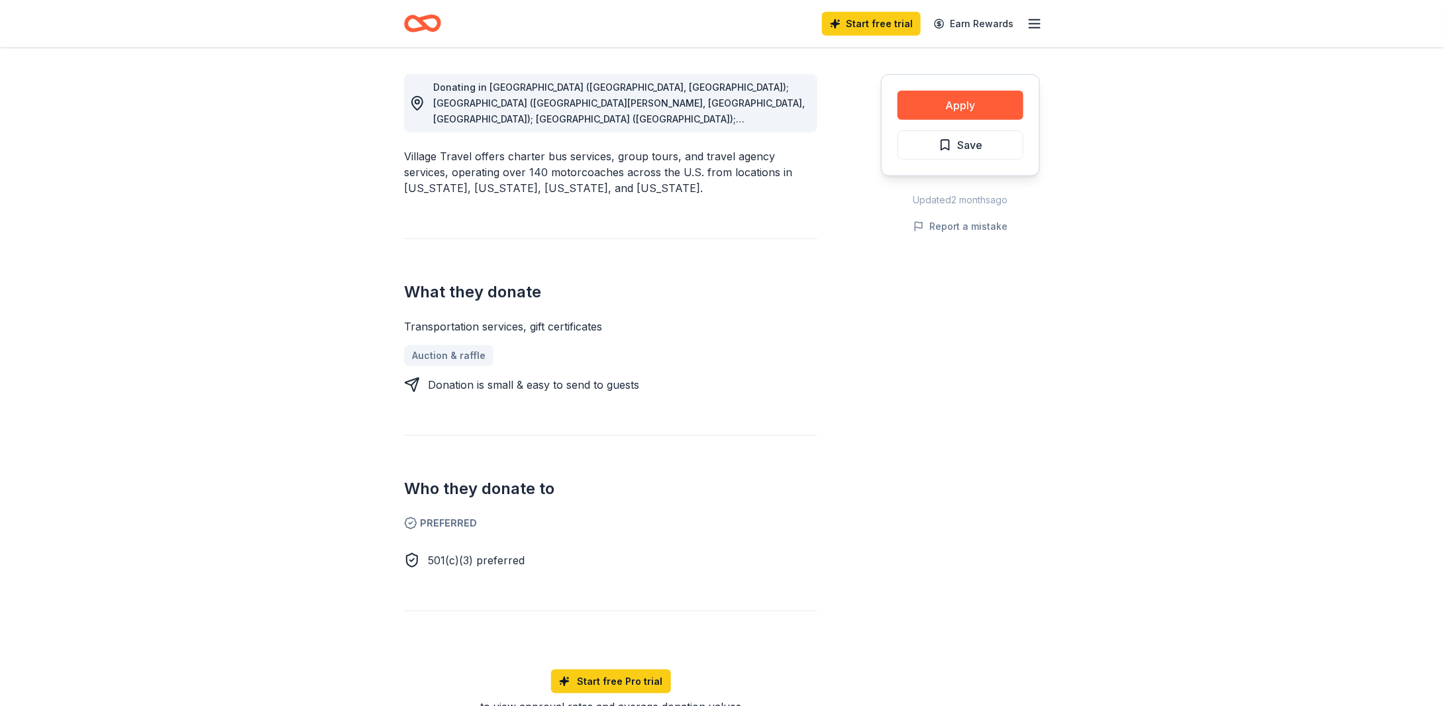
scroll to position [397, 0]
